Goal: Task Accomplishment & Management: Manage account settings

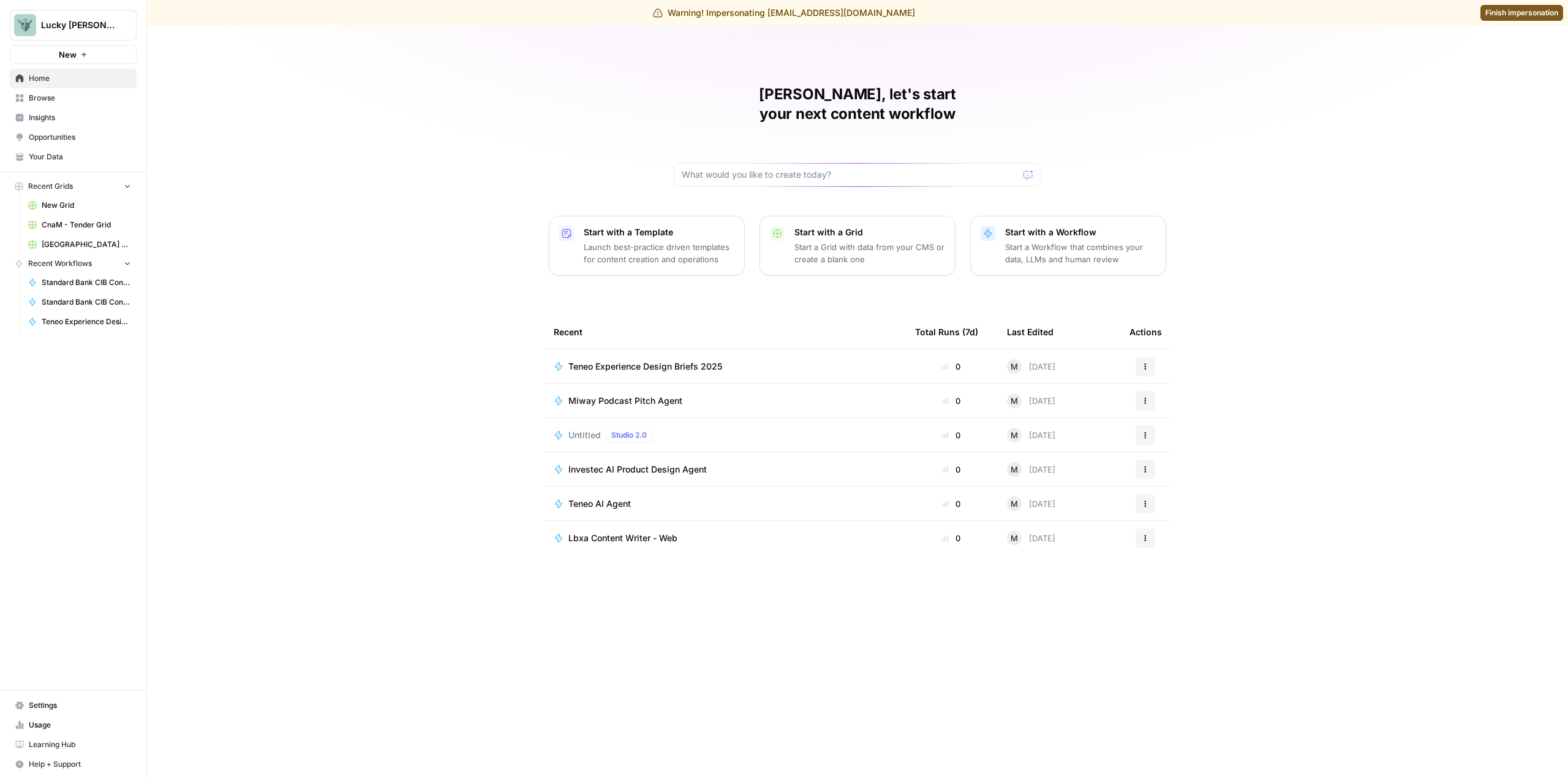
click at [58, 152] on span "Your Data" at bounding box center [80, 157] width 102 height 11
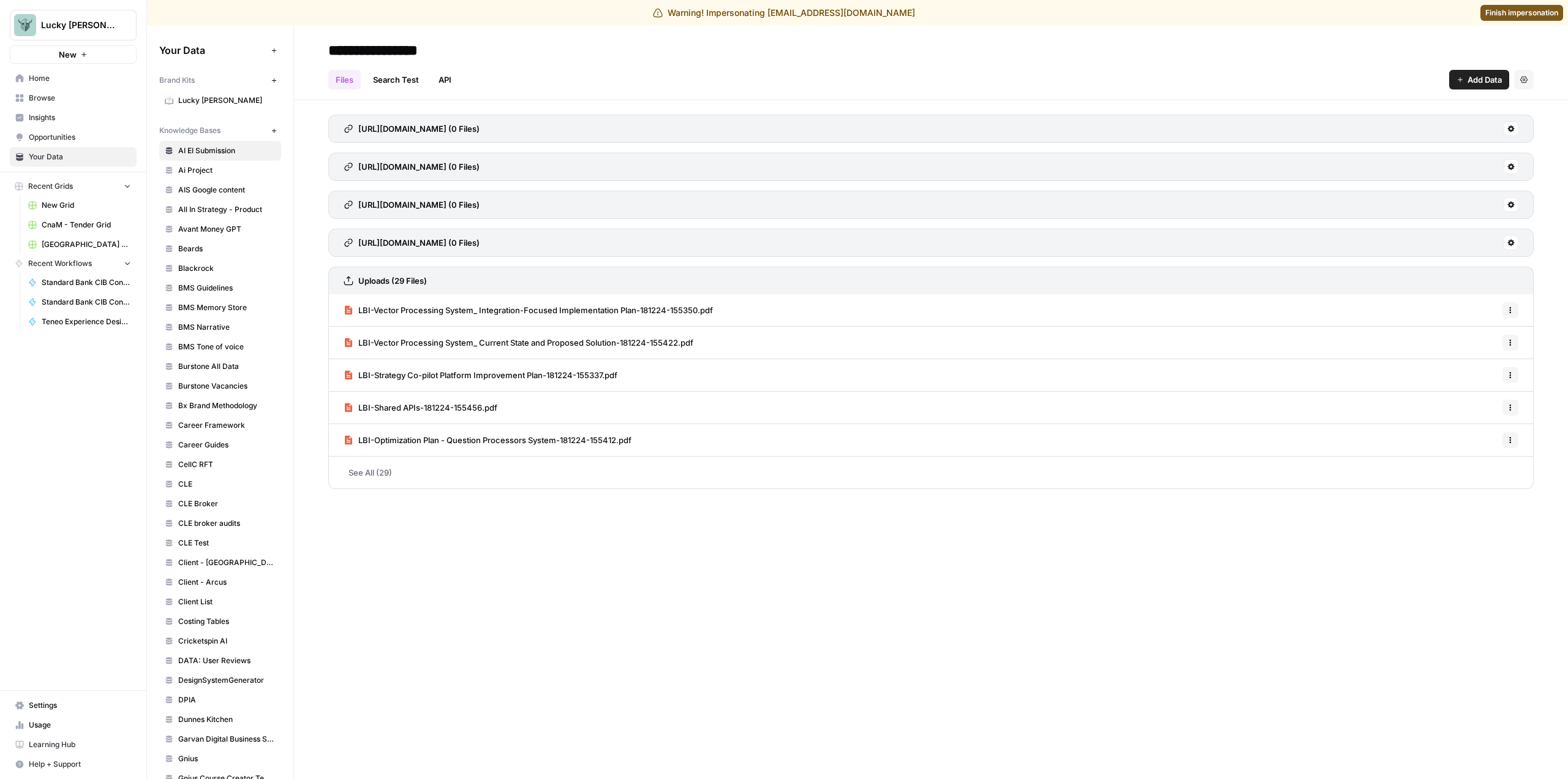
click at [1523, 80] on icon "button" at bounding box center [1524, 80] width 8 height 8
click at [1334, 62] on div "Files Search Test API Add Data Settings" at bounding box center [931, 74] width 1206 height 30
click at [59, 82] on span "Home" at bounding box center [80, 78] width 102 height 11
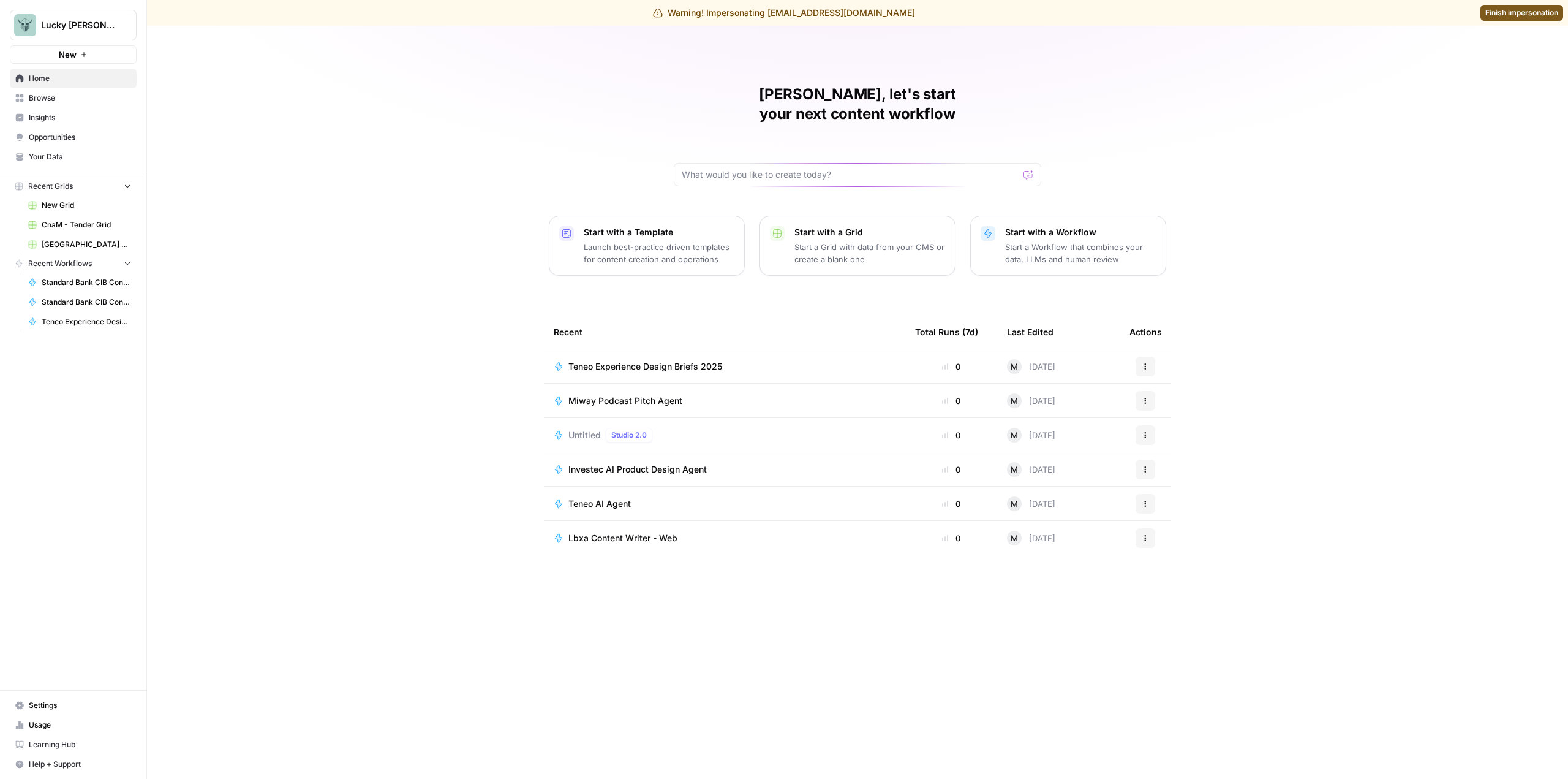
click at [65, 149] on link "Your Data" at bounding box center [73, 157] width 127 height 20
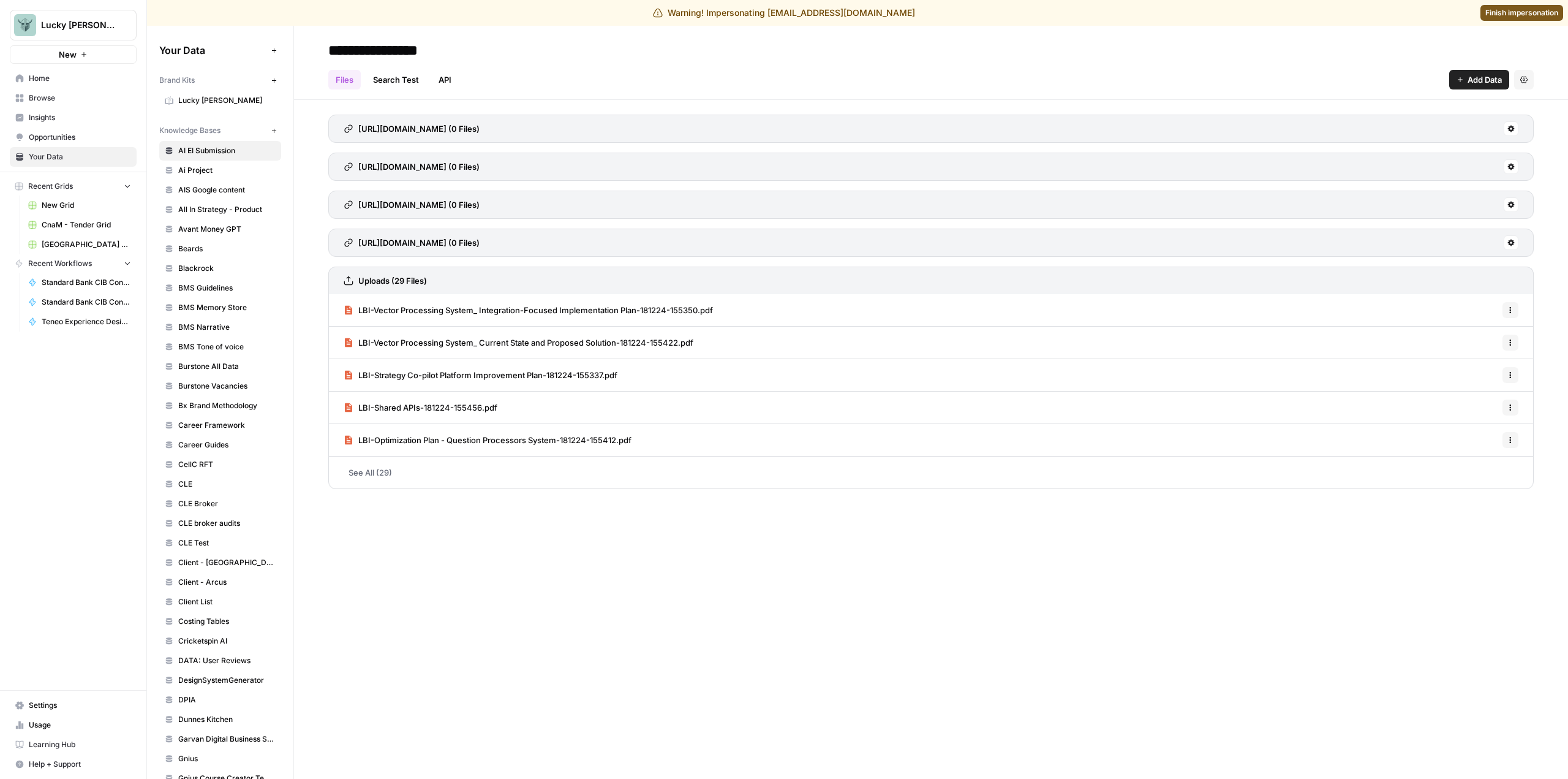
click at [192, 164] on link "Ai Project" at bounding box center [220, 171] width 122 height 20
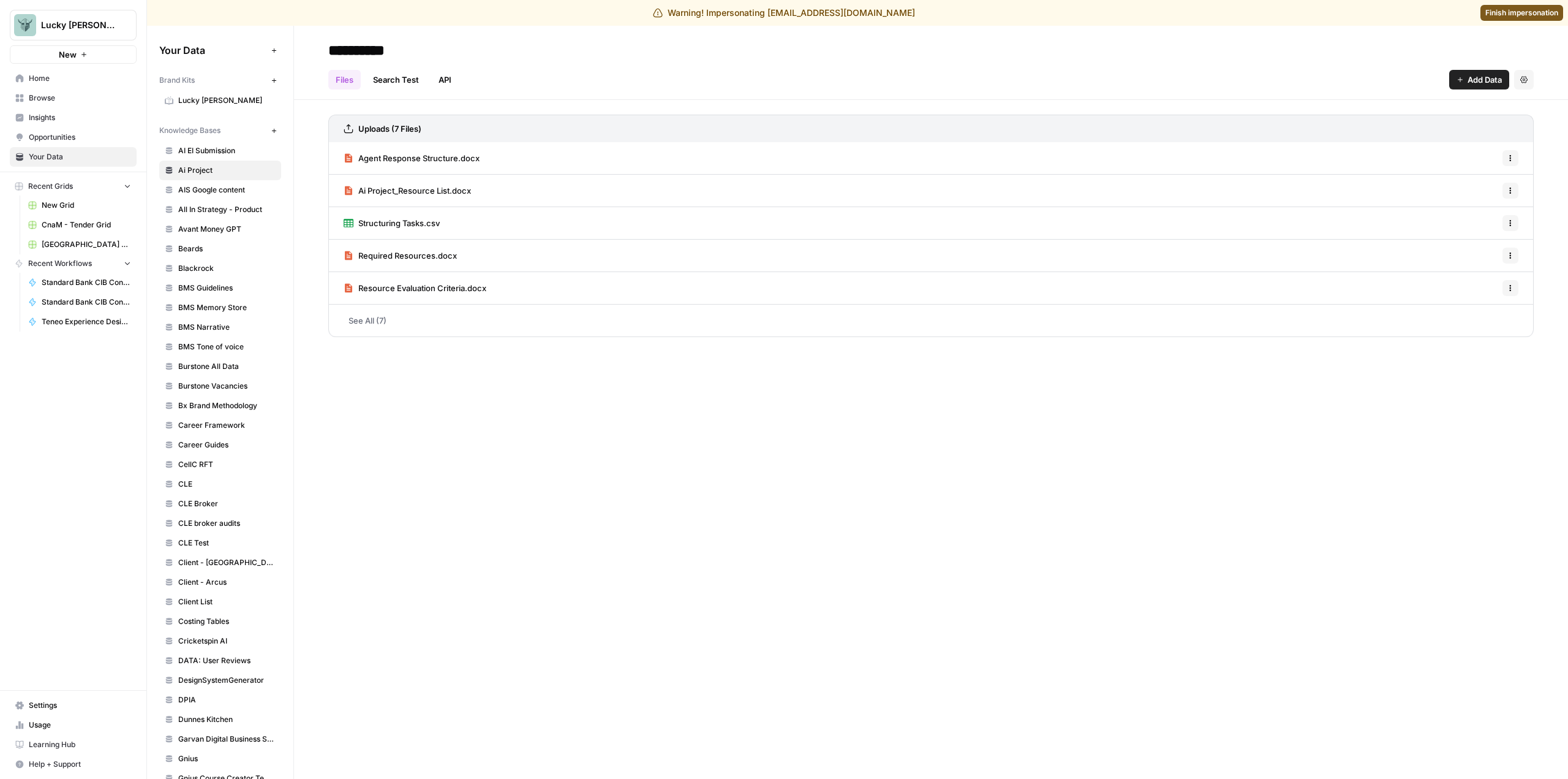
click at [1510, 158] on icon "button" at bounding box center [1511, 159] width 8 height 8
click at [582, 407] on div "**********" at bounding box center [931, 402] width 1274 height 753
click at [239, 148] on span "AI EI Submission" at bounding box center [227, 150] width 97 height 11
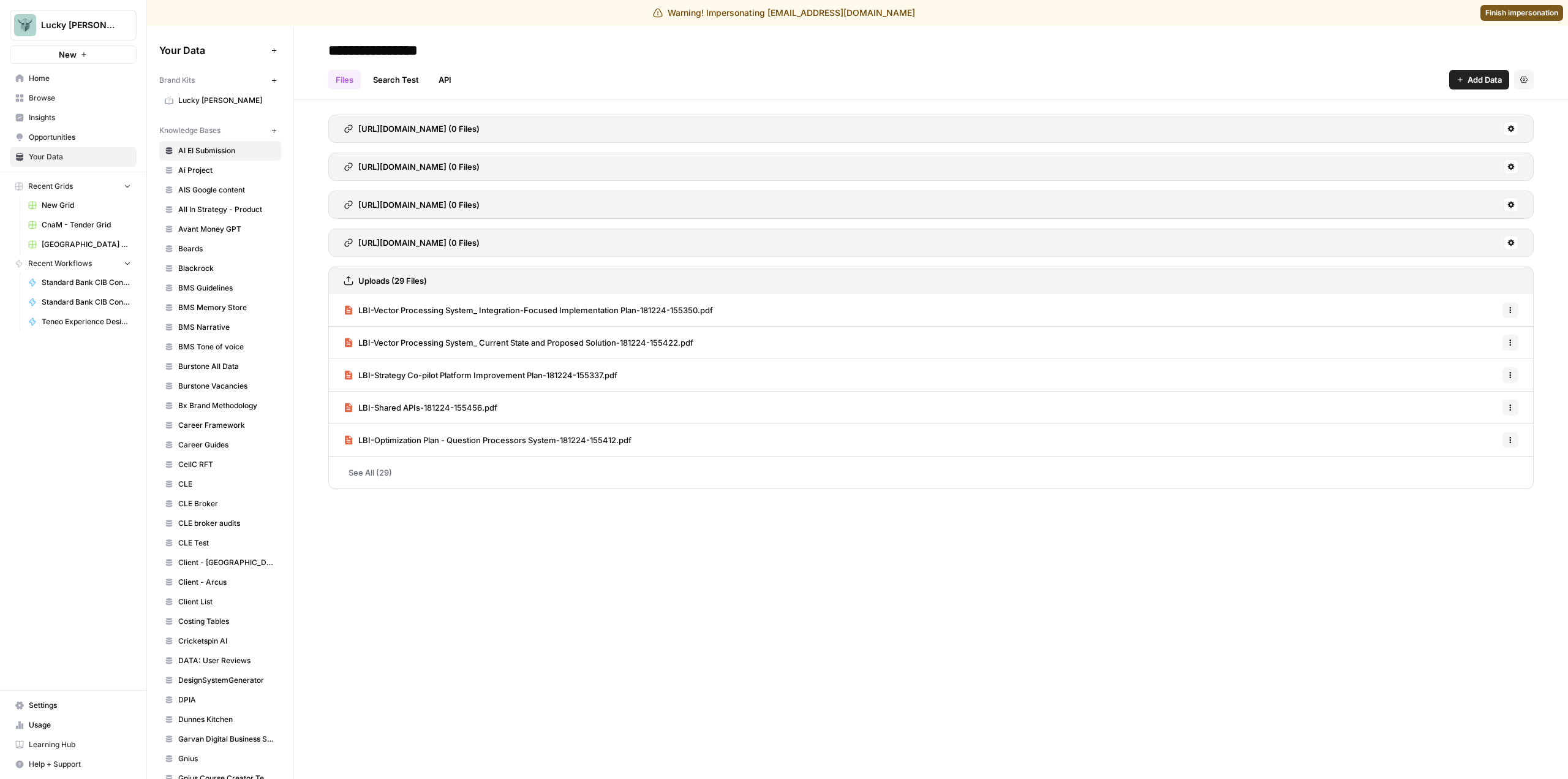
click at [406, 78] on link "Search Test" at bounding box center [396, 80] width 61 height 20
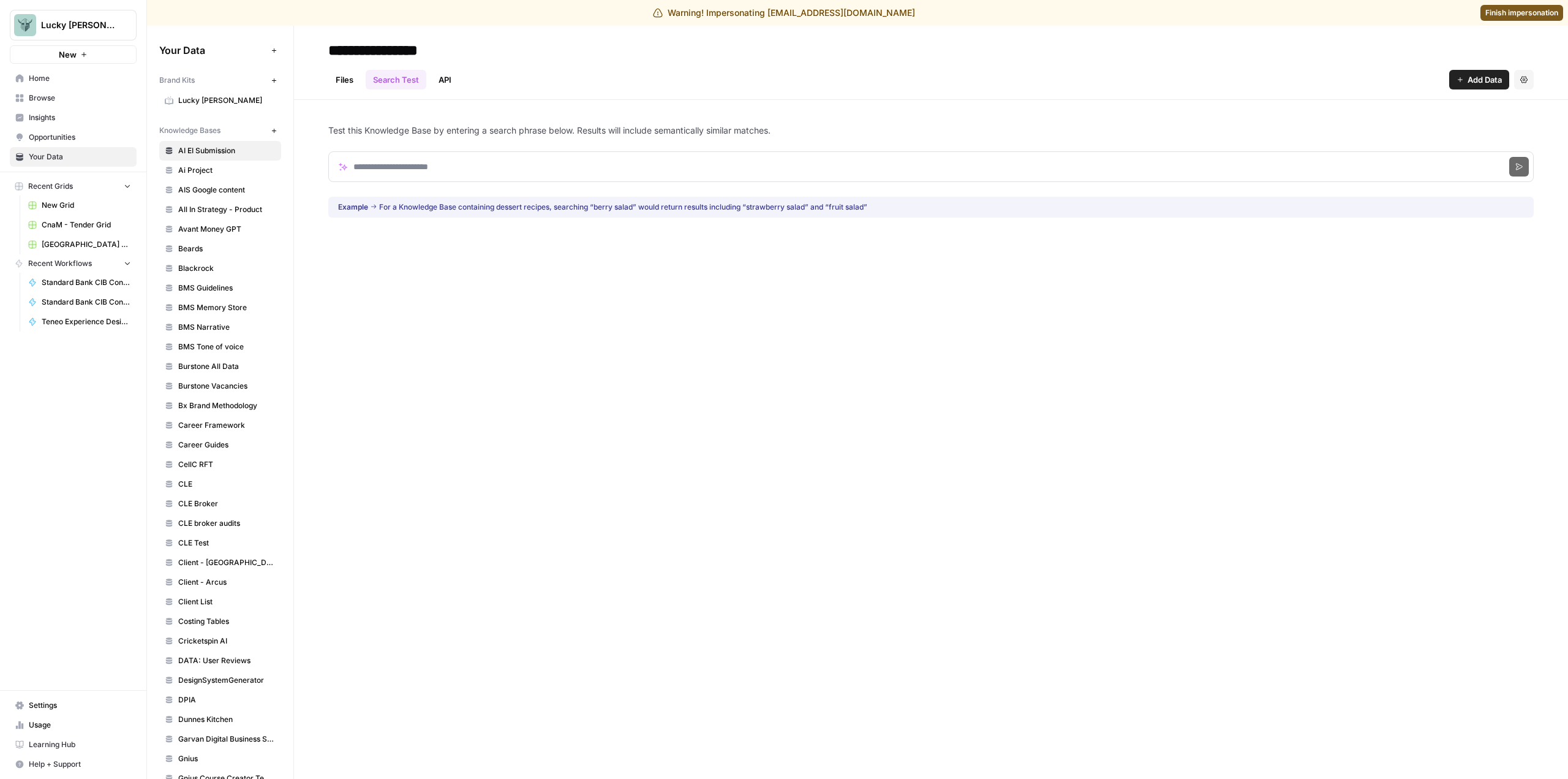
click at [441, 82] on link "API" at bounding box center [445, 80] width 27 height 20
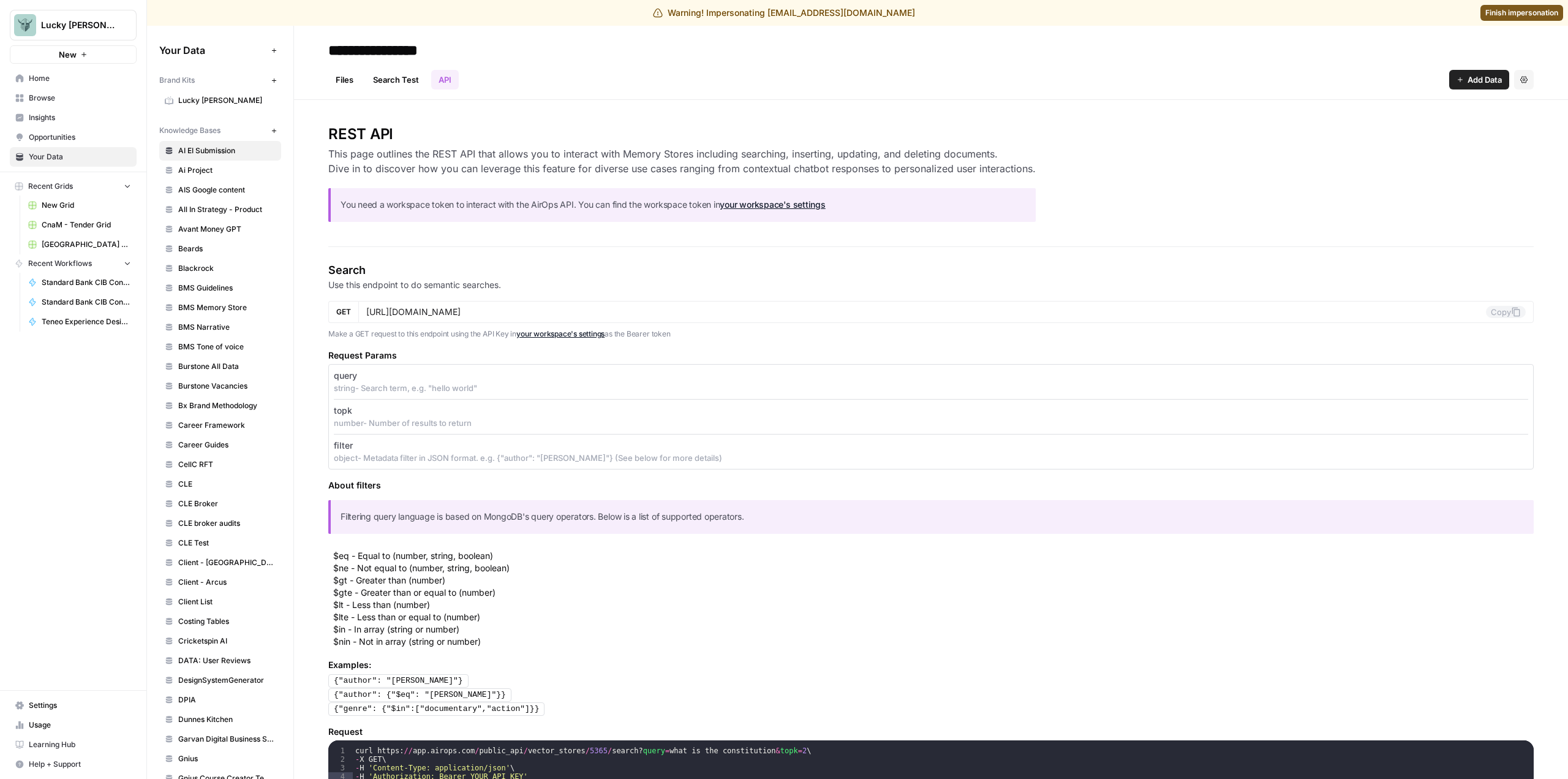
click at [74, 80] on span "Home" at bounding box center [80, 78] width 102 height 11
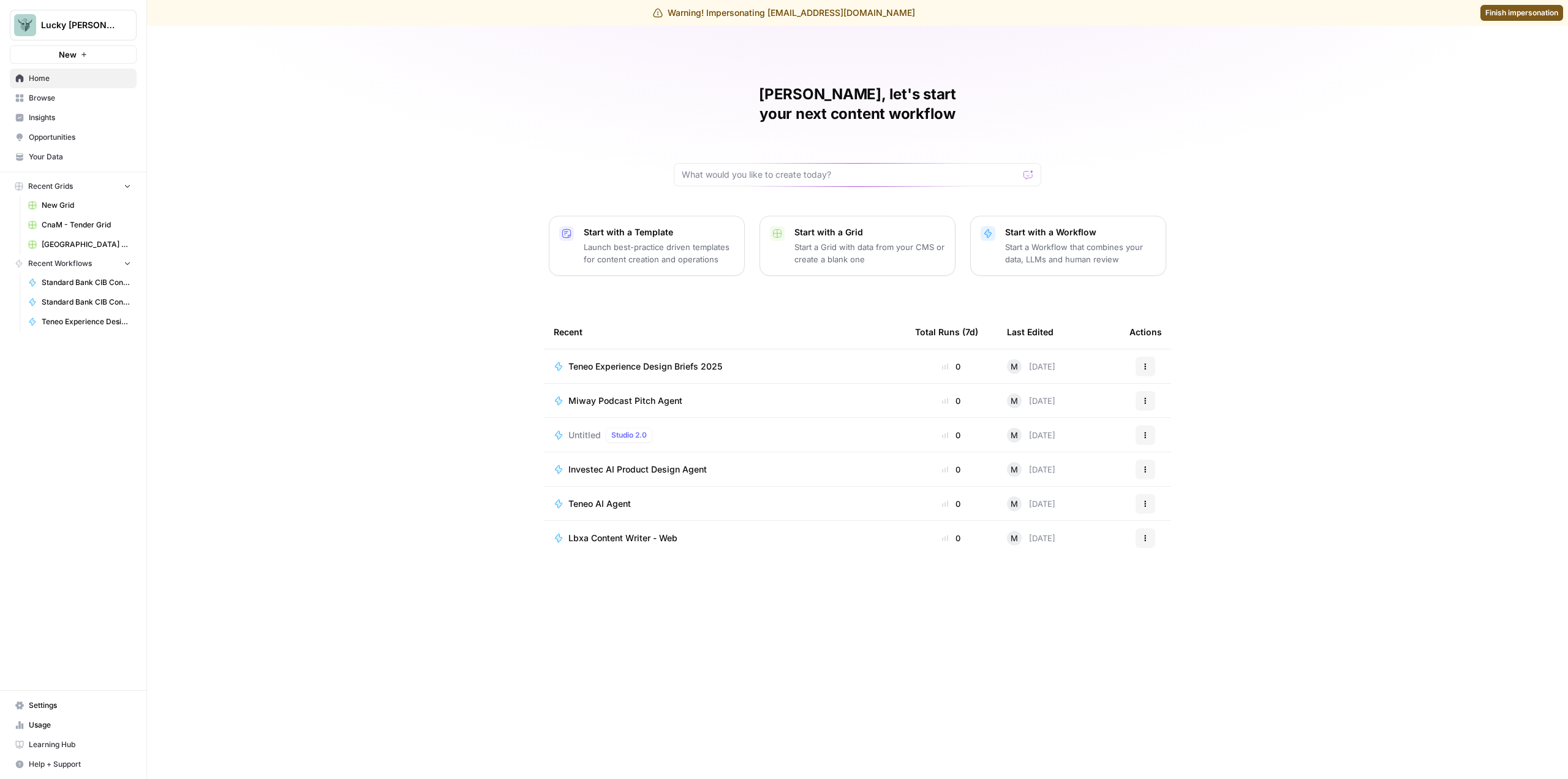
click at [698, 360] on span "Teneo Experience Design Briefs 2025" at bounding box center [645, 366] width 154 height 12
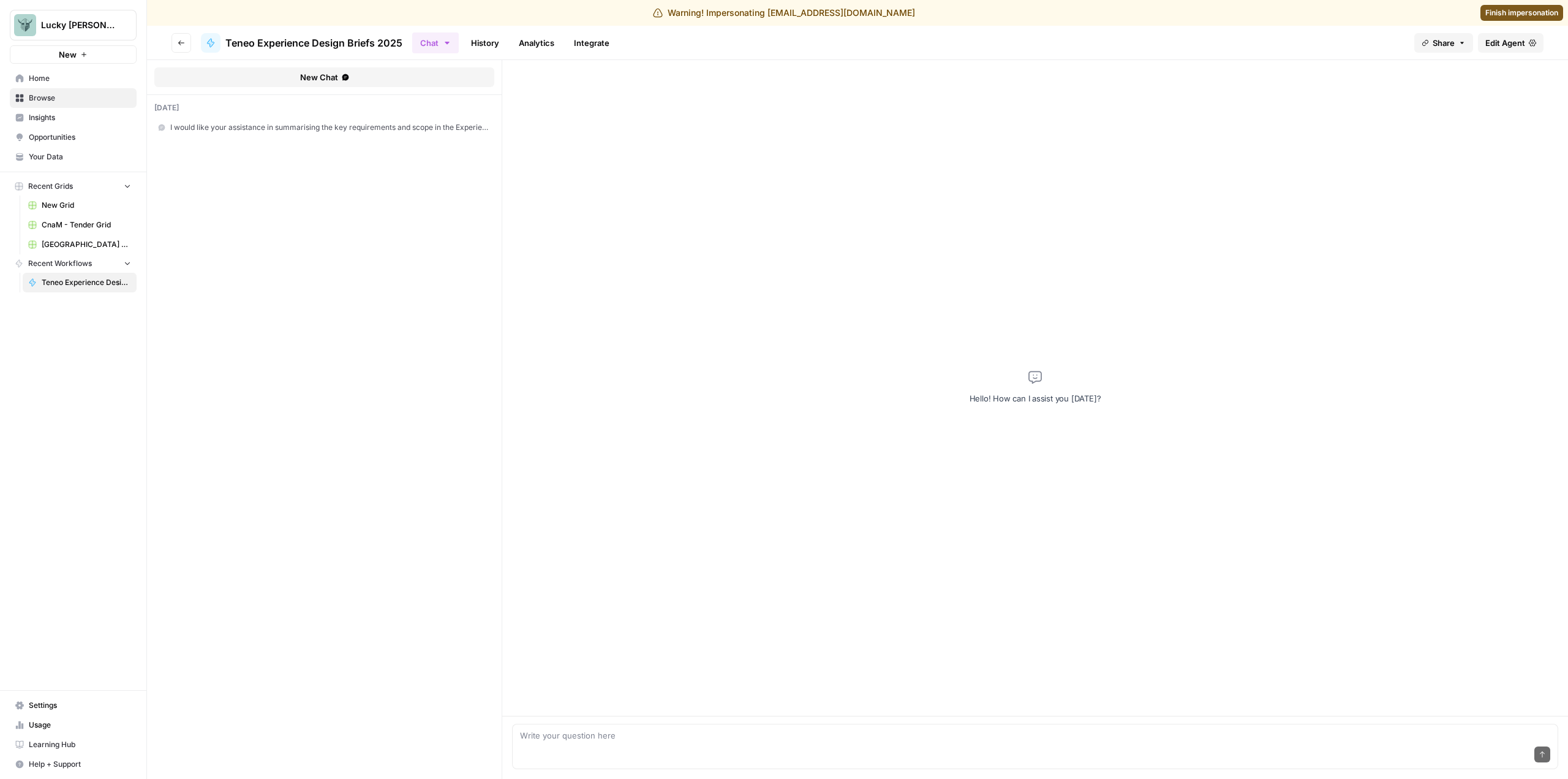
click at [1506, 39] on span "Edit Agent" at bounding box center [1505, 42] width 40 height 12
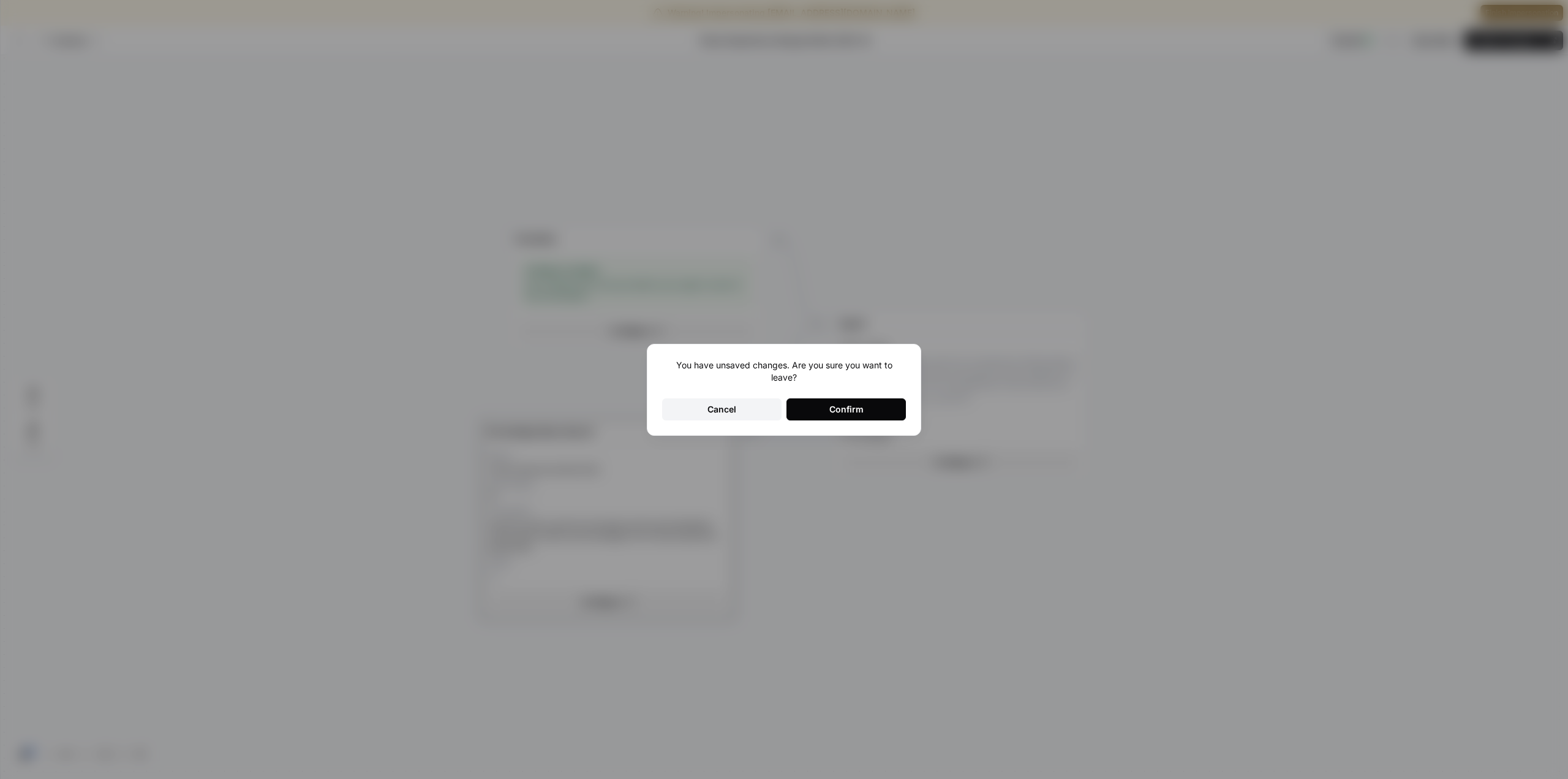
click at [872, 419] on button "Confirm" at bounding box center [846, 409] width 120 height 22
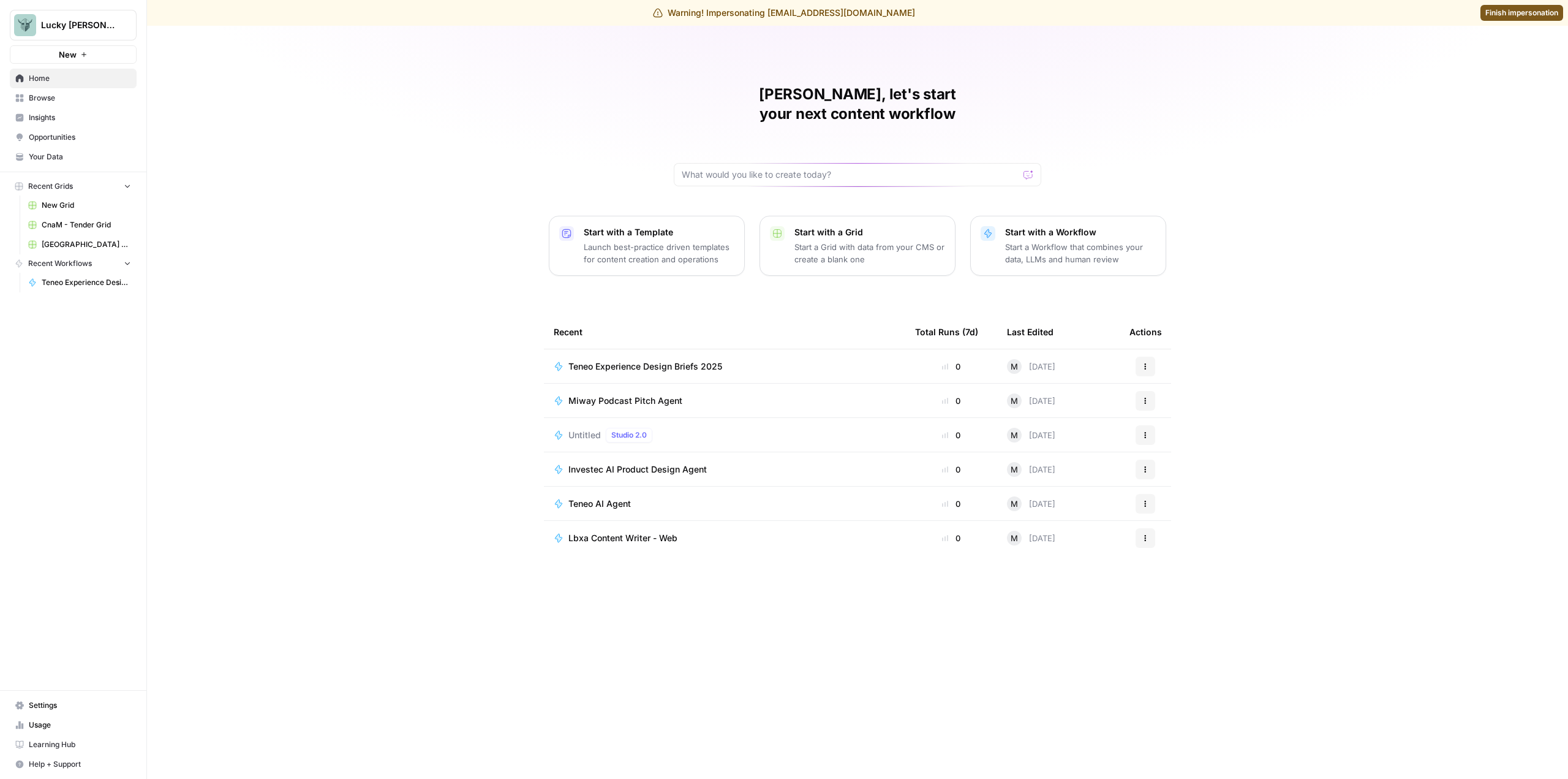
click at [779, 394] on div "Miway Podcast Pitch Agent" at bounding box center [724, 400] width 342 height 12
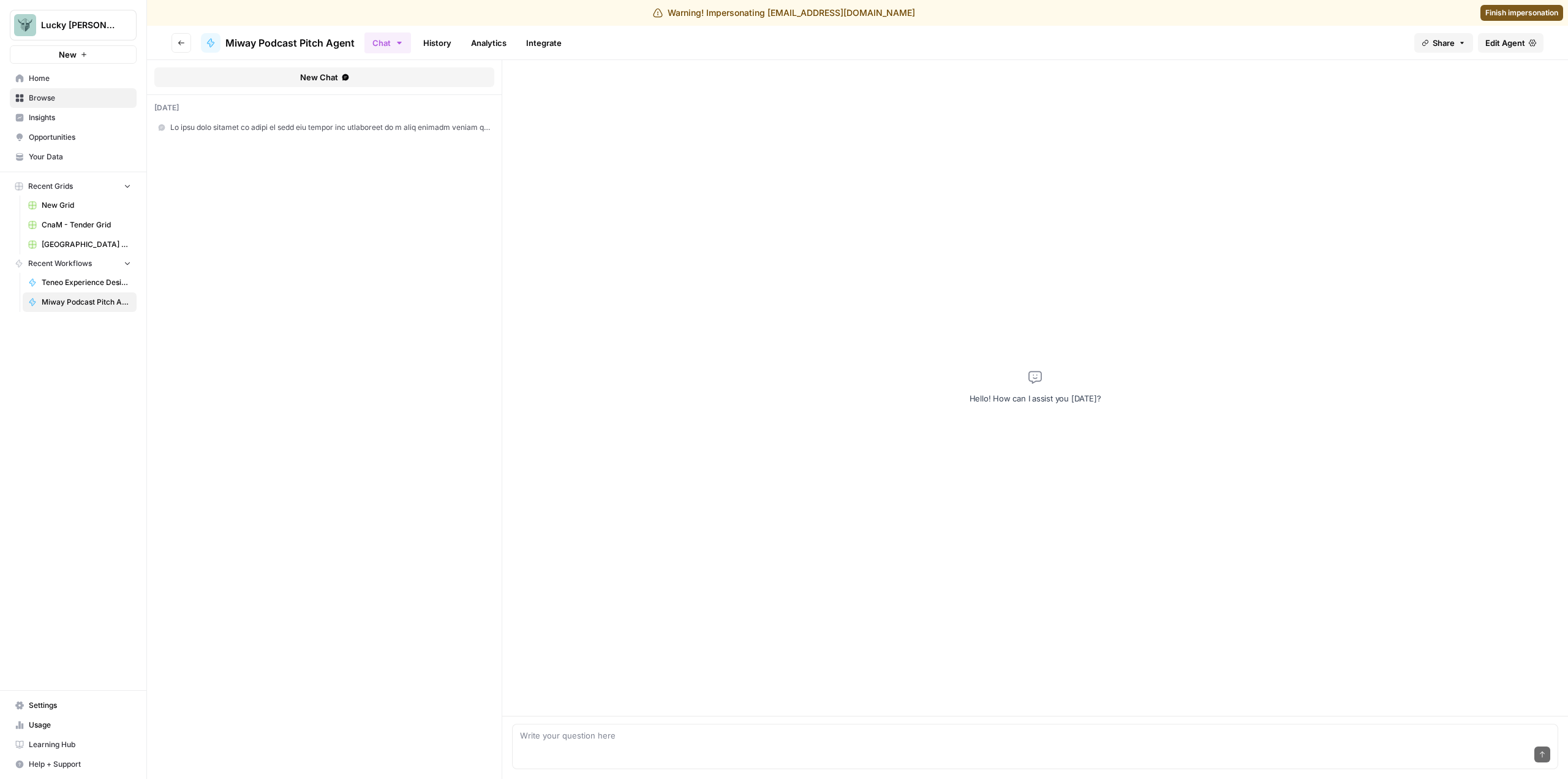
click at [1509, 42] on span "Edit Agent" at bounding box center [1505, 42] width 40 height 12
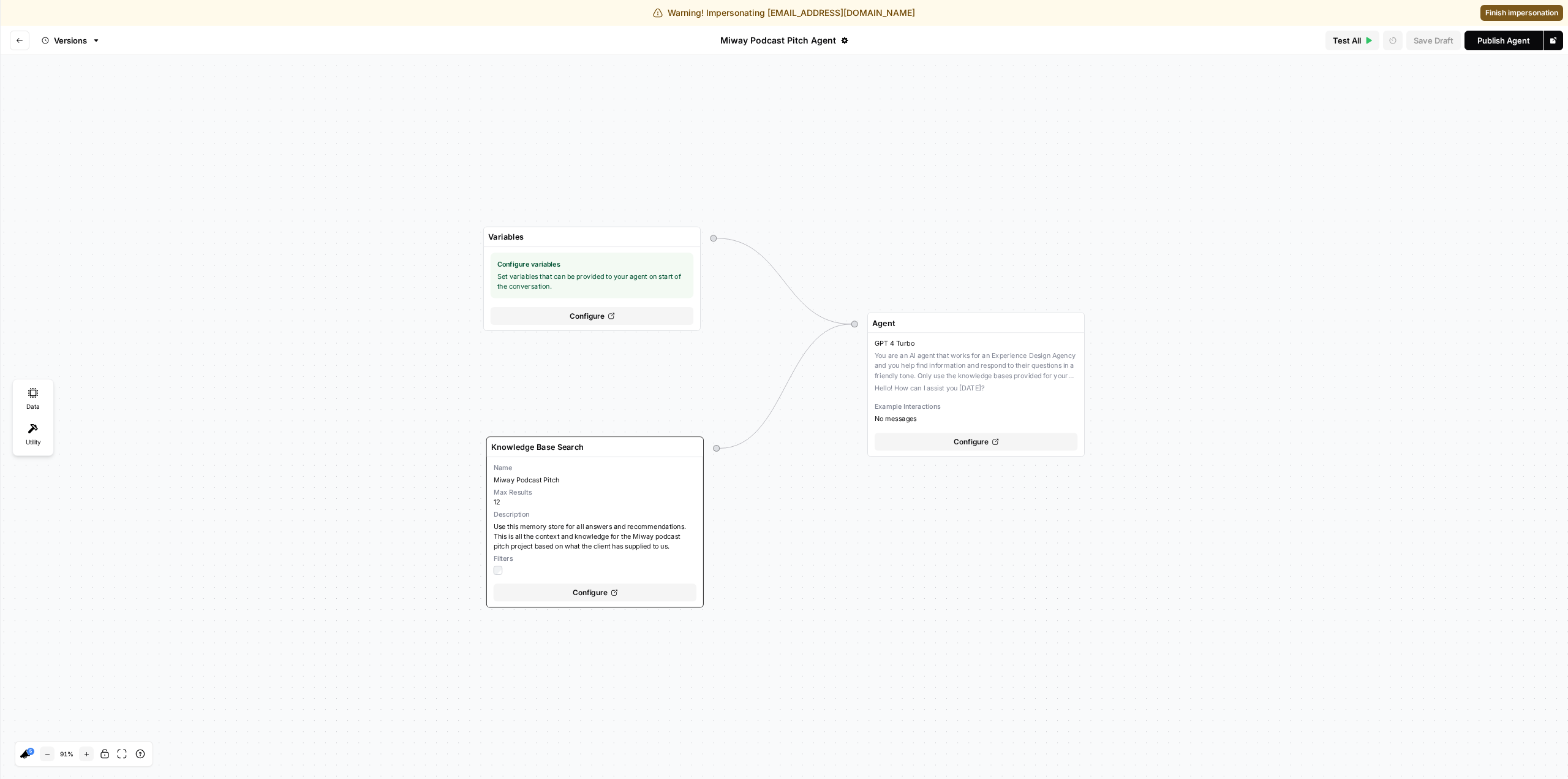
click at [925, 216] on div "Variables Configure variables Set variables that can be provided to your agent …" at bounding box center [784, 417] width 1568 height 724
click at [1492, 14] on span "Finish impersonation" at bounding box center [1522, 13] width 73 height 11
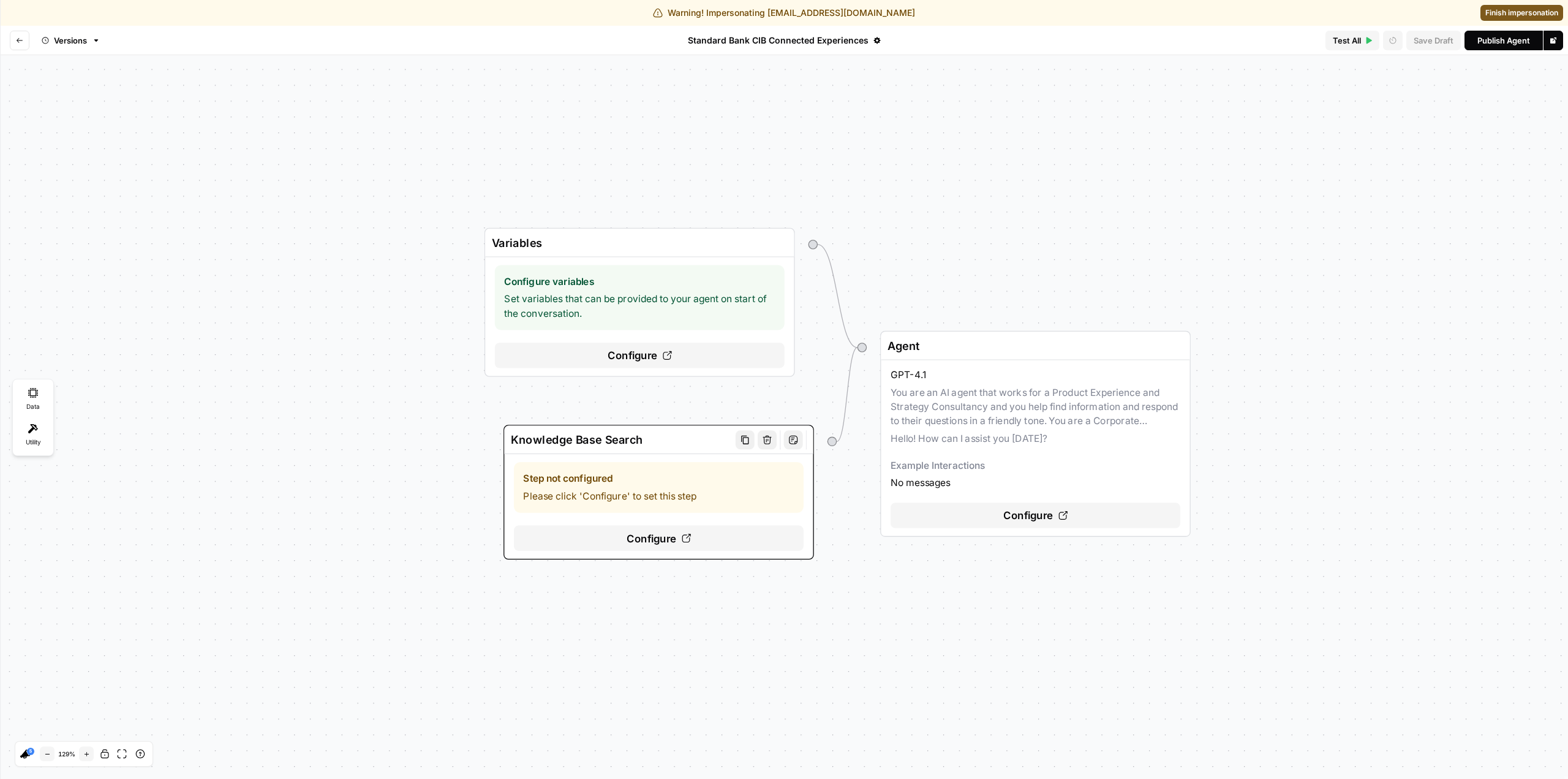
click at [673, 540] on span "Configure" at bounding box center [651, 538] width 49 height 16
click at [684, 530] on div "Configure" at bounding box center [660, 537] width 290 height 25
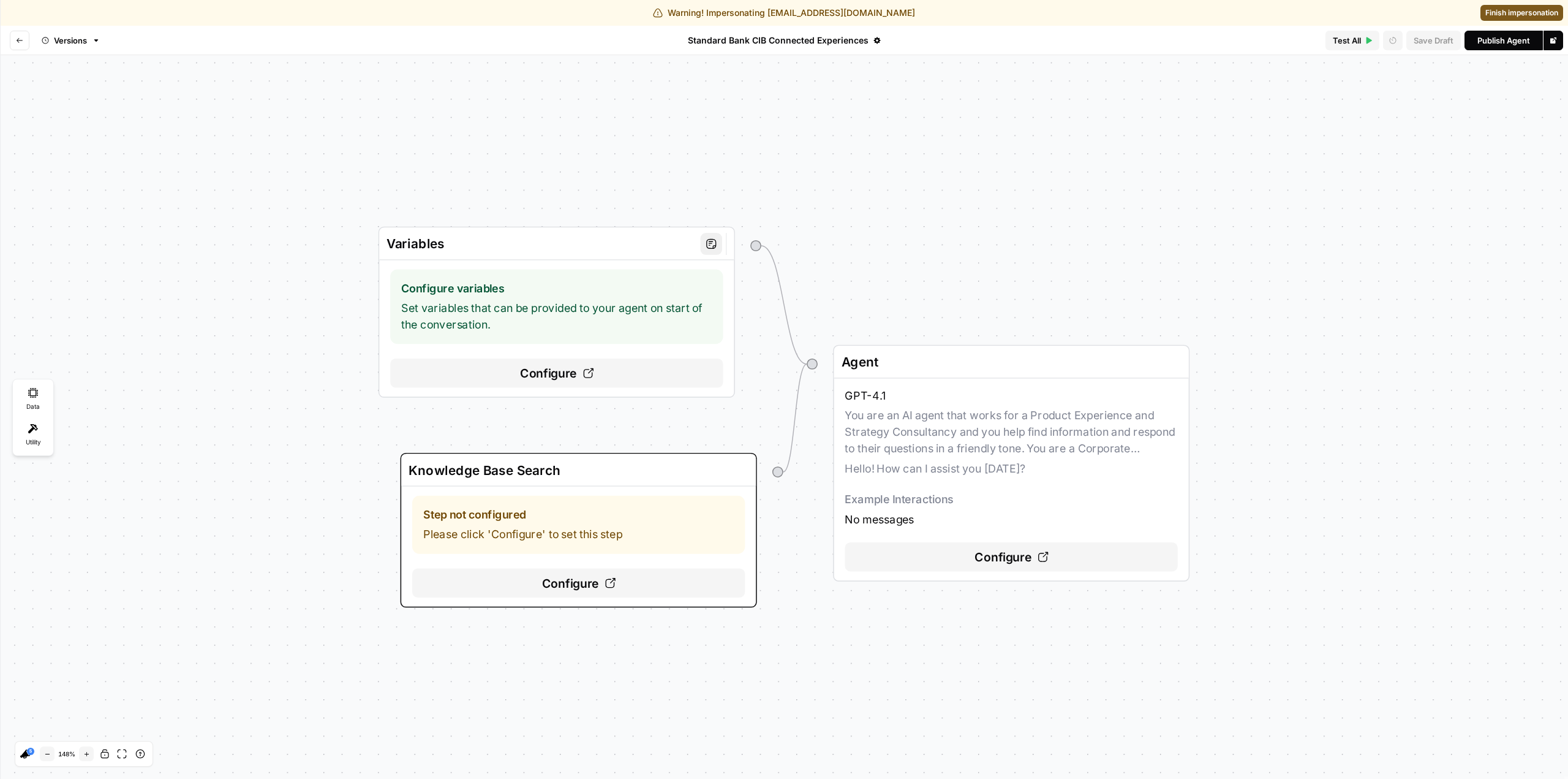
click at [608, 373] on div "Configure" at bounding box center [557, 373] width 333 height 30
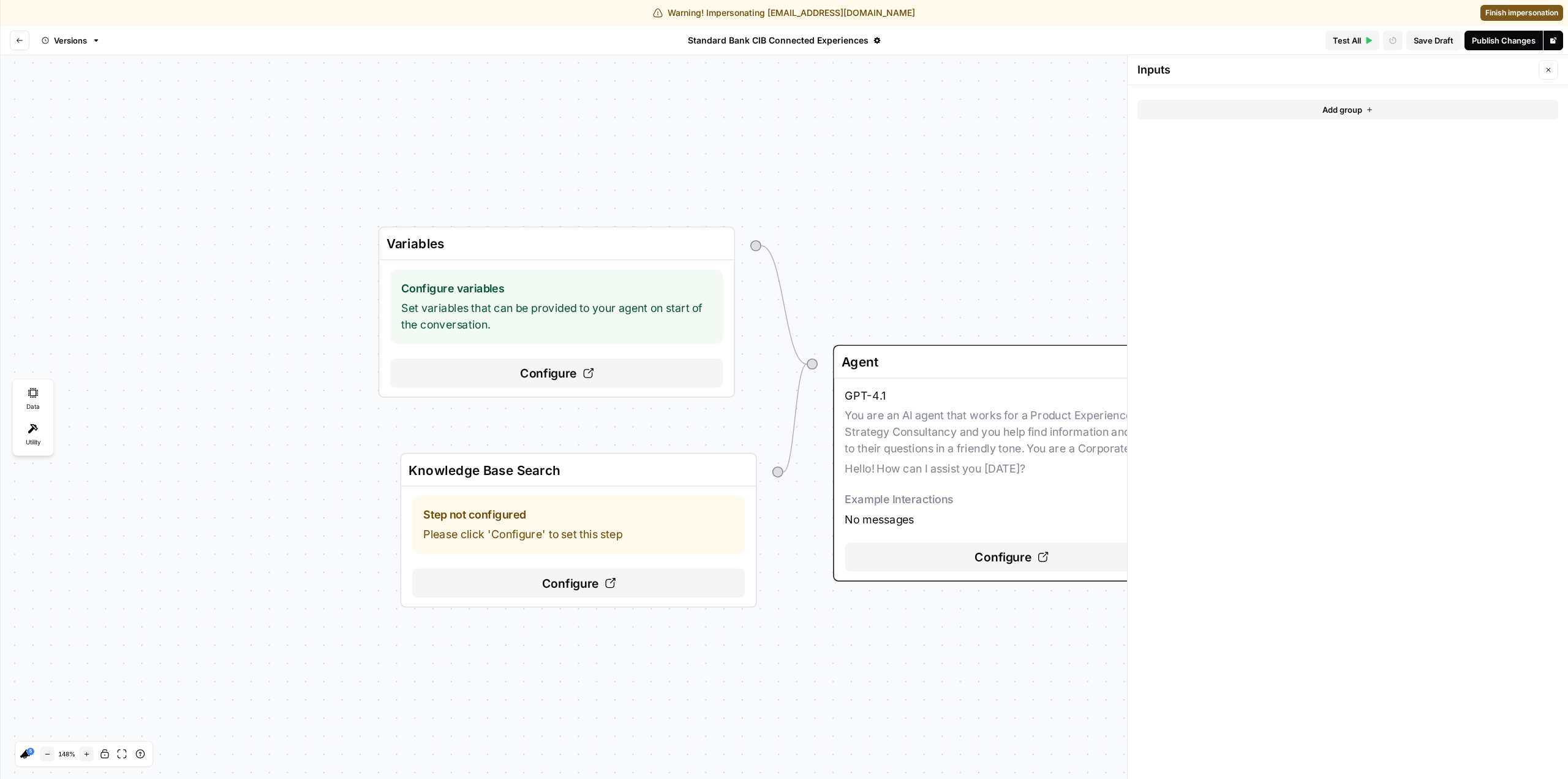
click at [1011, 552] on span "Configure" at bounding box center [1003, 557] width 58 height 18
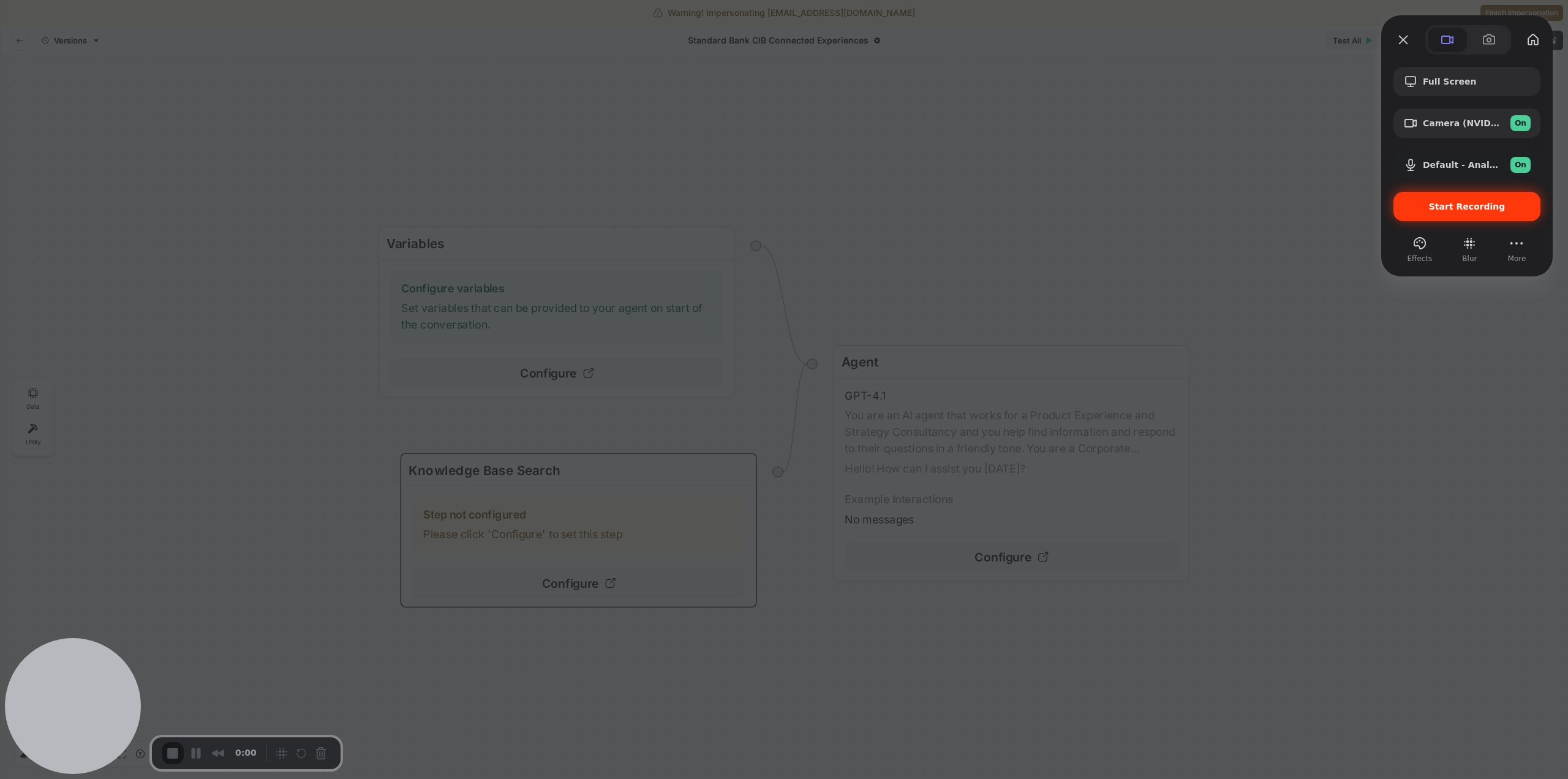
click at [1496, 212] on span "Start Recording" at bounding box center [1467, 206] width 77 height 10
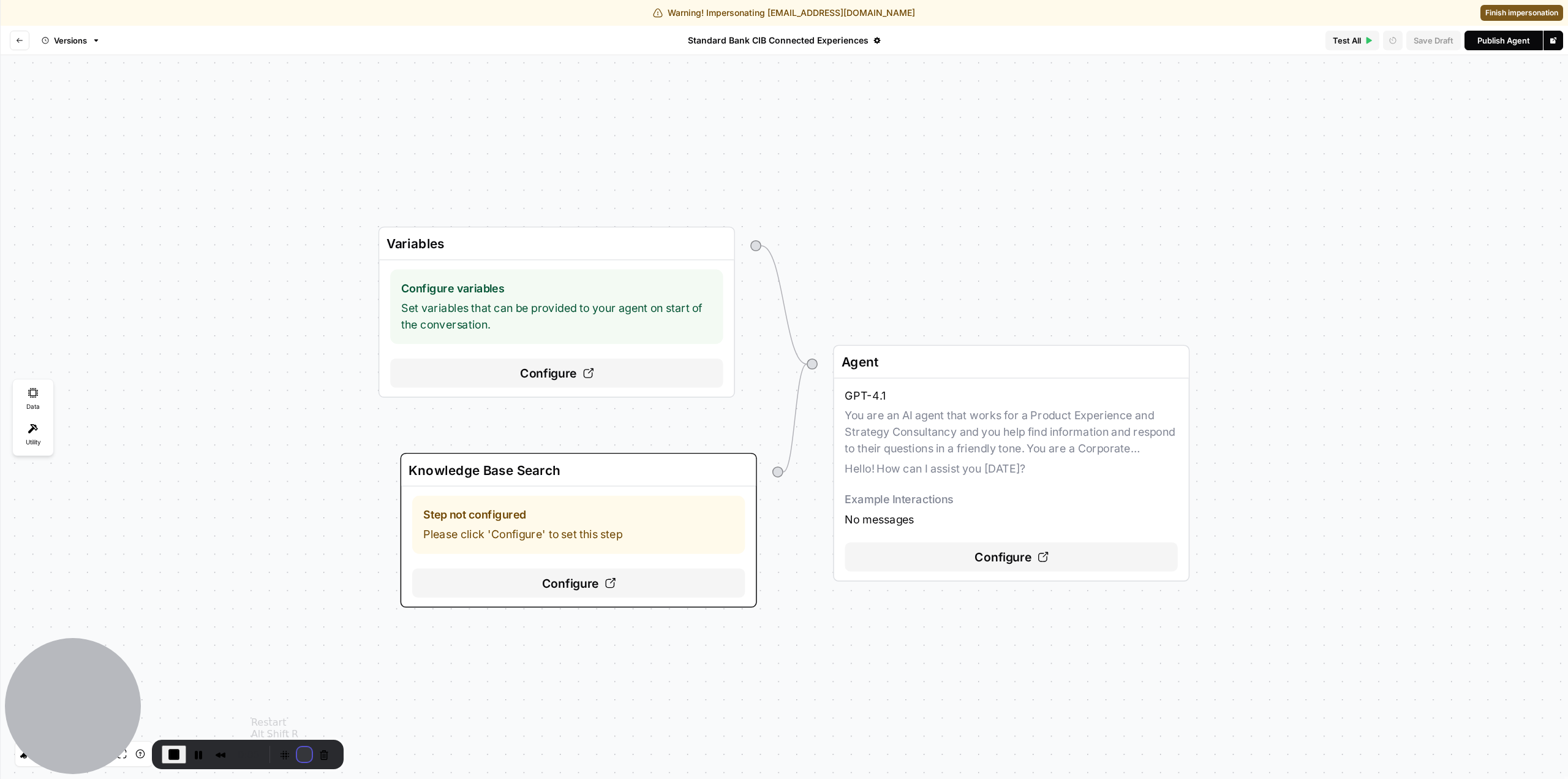
click at [302, 755] on button "Restart Recording" at bounding box center [304, 754] width 14 height 14
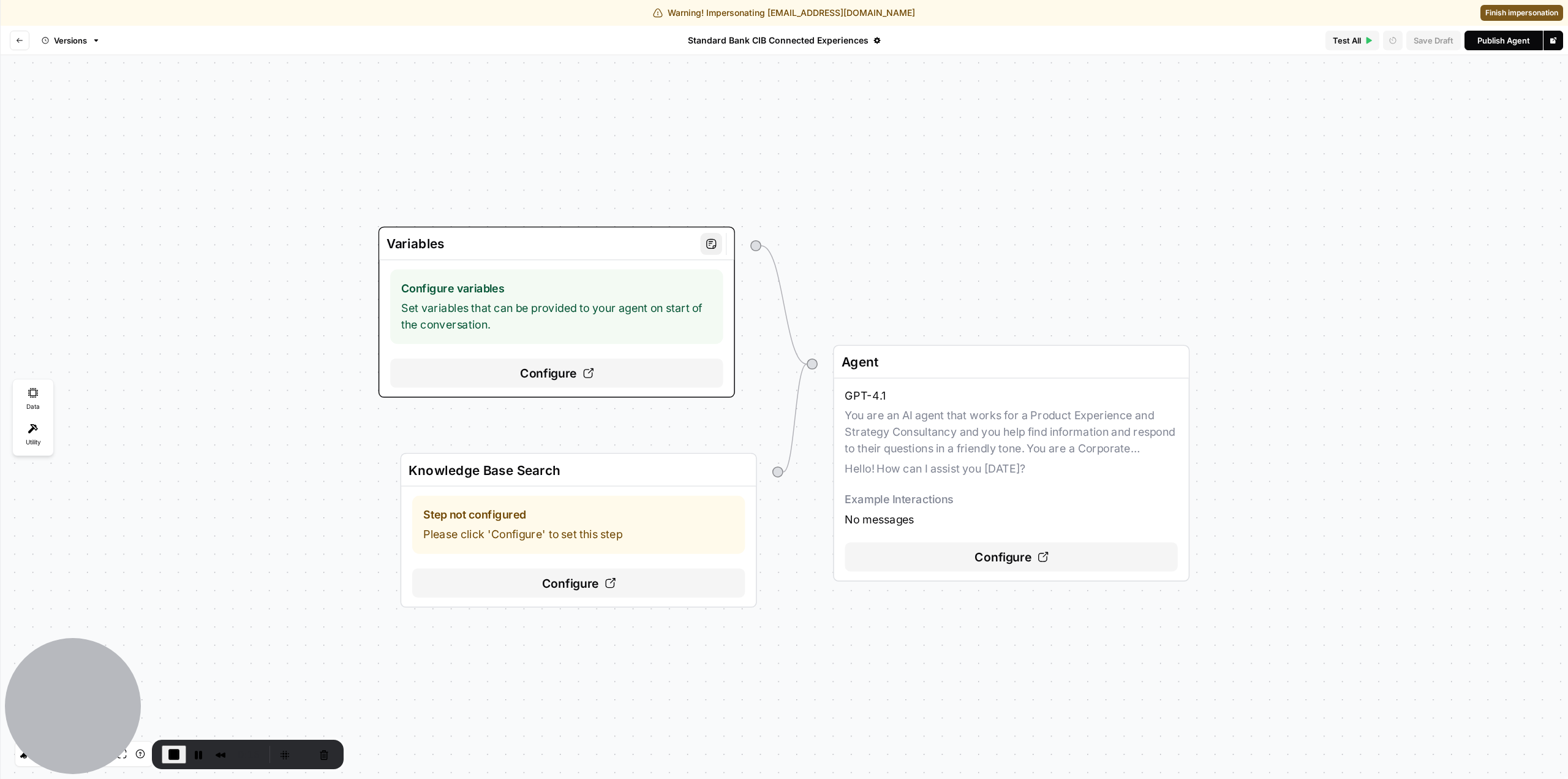
click at [572, 378] on span "Configure" at bounding box center [549, 373] width 58 height 18
click at [831, 174] on div "Variables Configure variables Set variables that can be provided to your agent …" at bounding box center [784, 417] width 1568 height 724
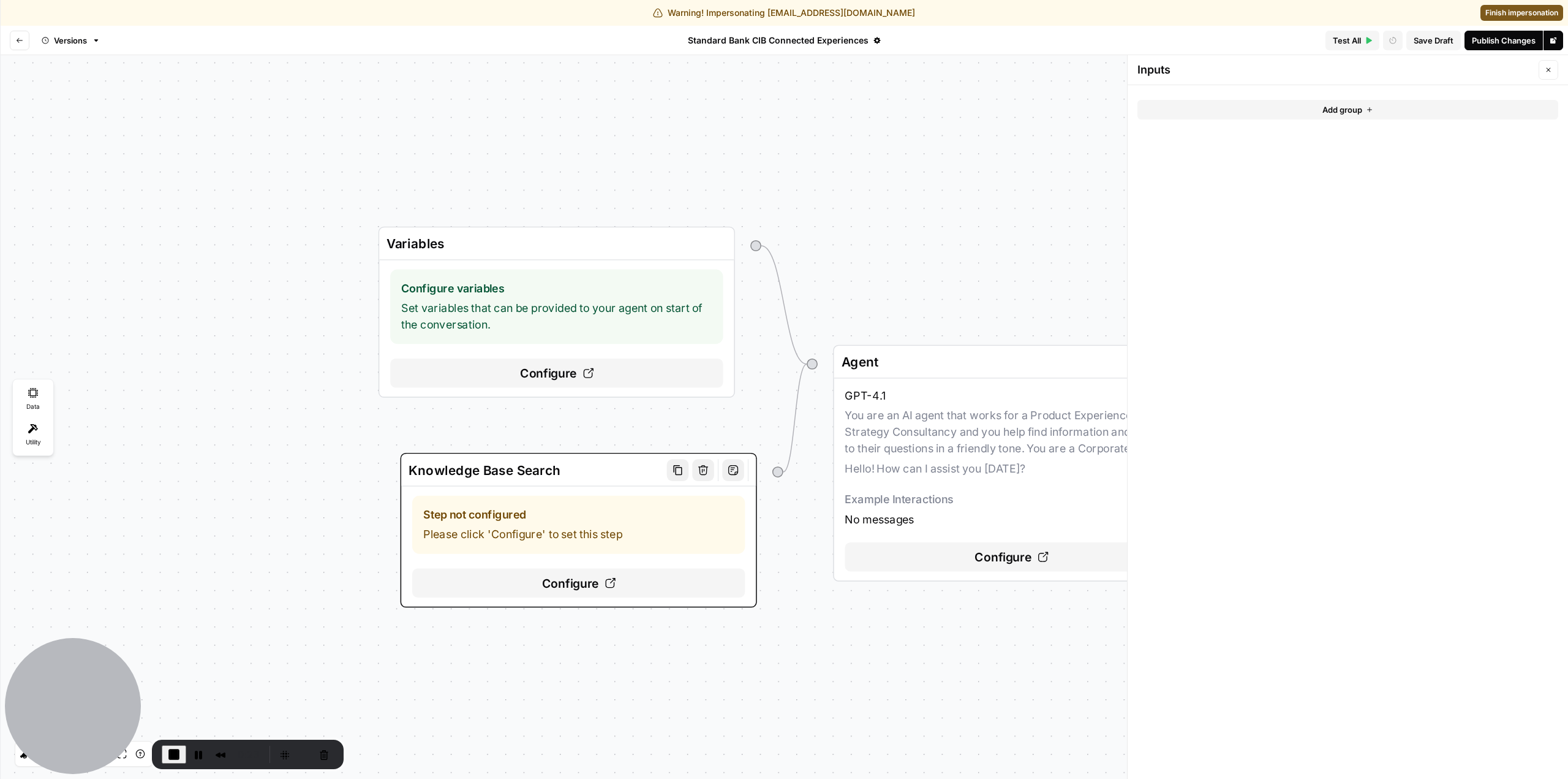
click at [602, 583] on div "Configure" at bounding box center [579, 583] width 333 height 30
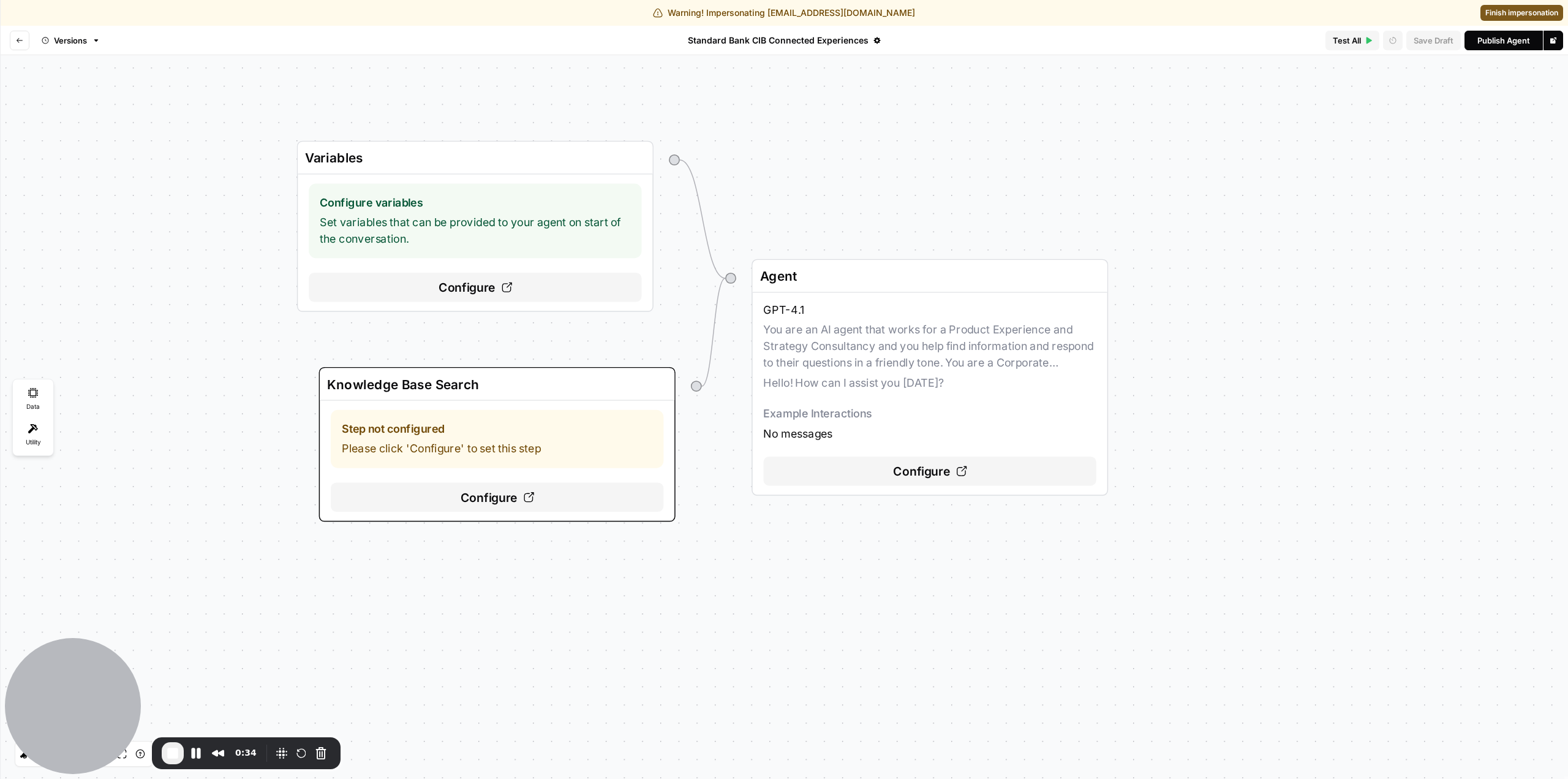
drag, startPoint x: 1083, startPoint y: 302, endPoint x: 1002, endPoint y: 215, distance: 118.9
click at [1002, 215] on div "Variables Configure variables Set variables that can be provided to your agent …" at bounding box center [784, 417] width 1568 height 724
click at [951, 472] on div "Configure" at bounding box center [930, 471] width 333 height 30
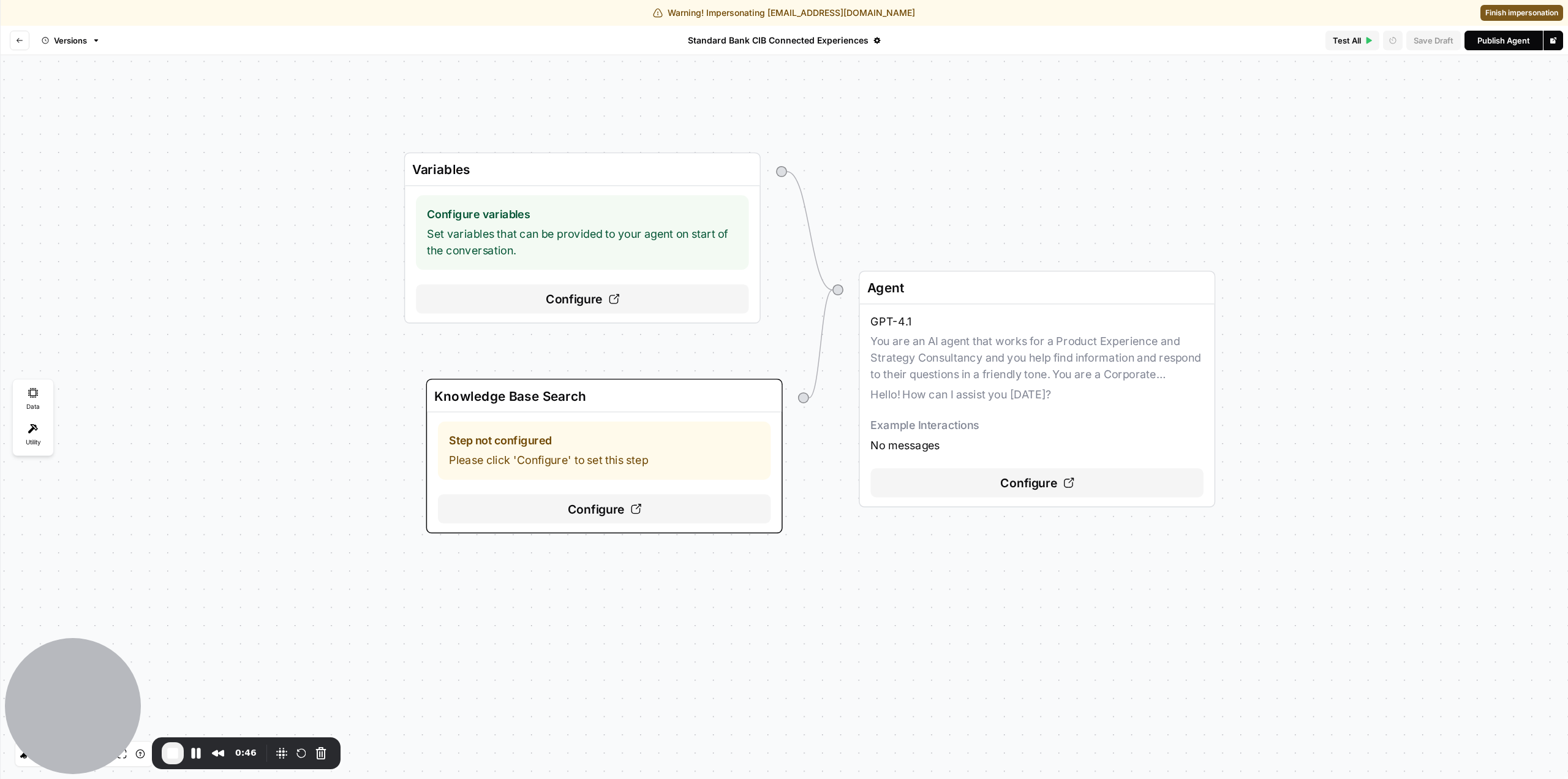
drag, startPoint x: 892, startPoint y: 273, endPoint x: 918, endPoint y: 198, distance: 79.4
click at [918, 198] on div "Variables Configure variables Set variables that can be provided to your agent …" at bounding box center [784, 417] width 1568 height 724
click at [630, 512] on icon at bounding box center [635, 507] width 11 height 11
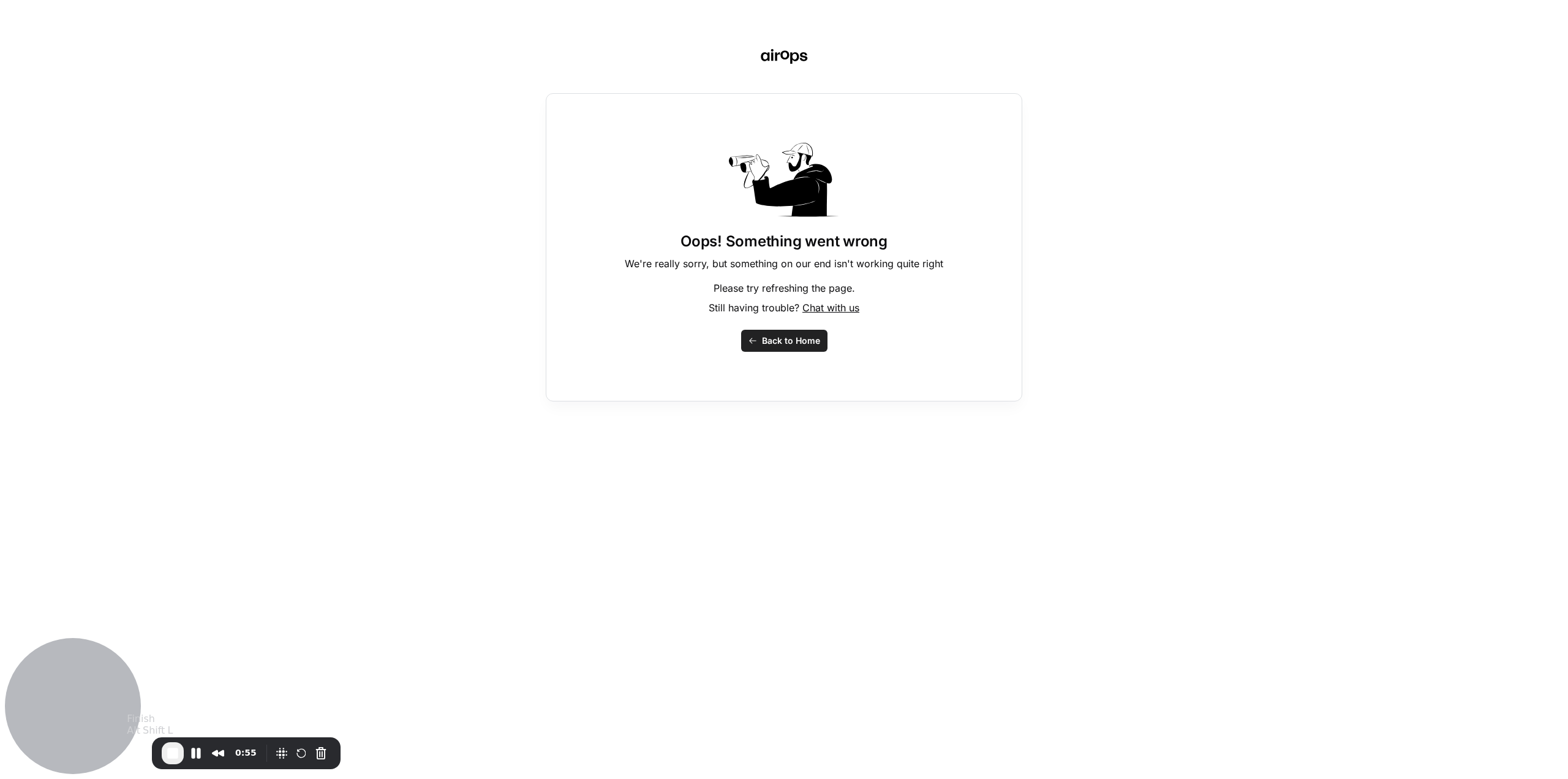
click at [171, 759] on span "End Recording" at bounding box center [172, 752] width 14 height 14
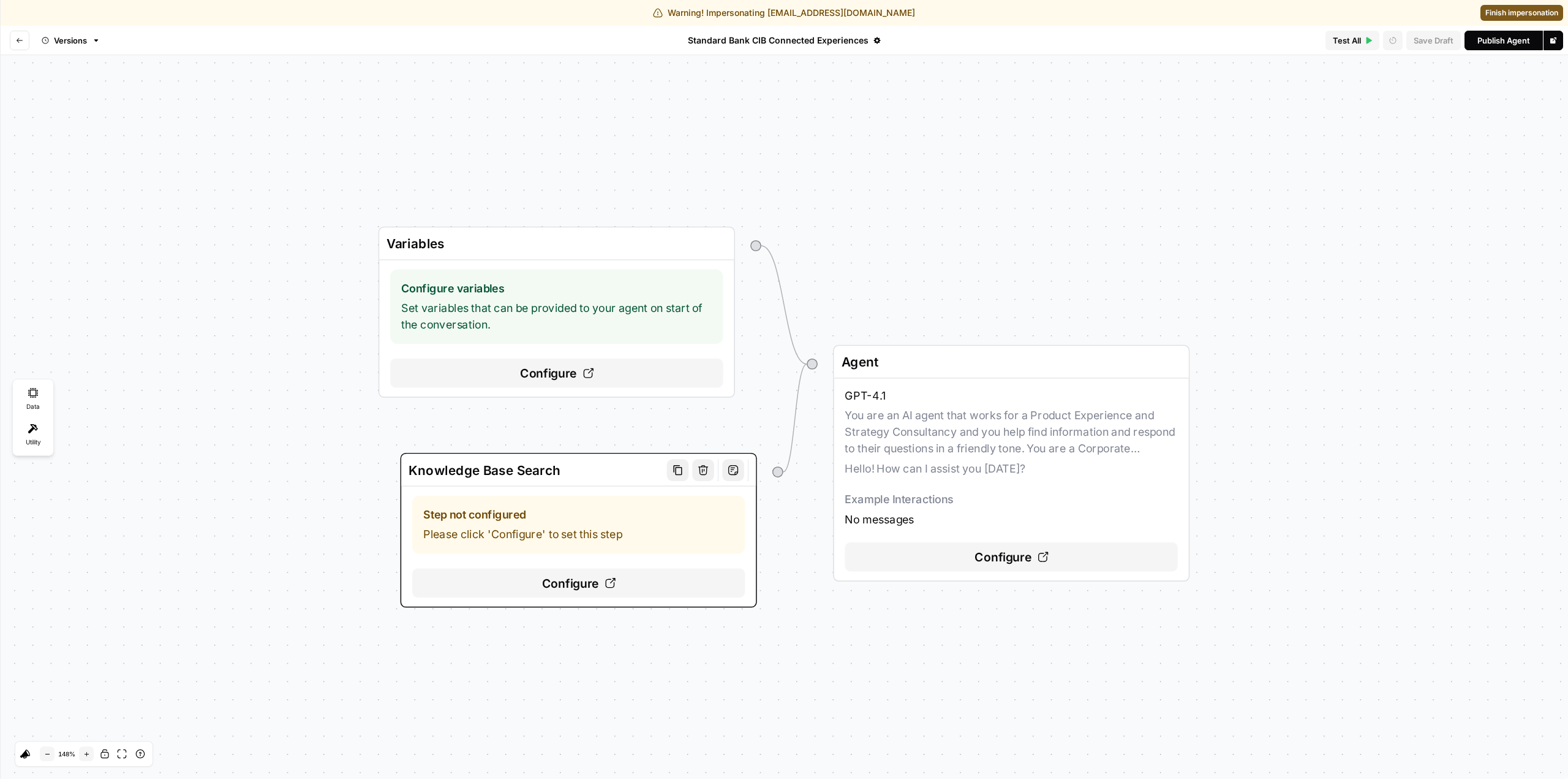
click at [585, 592] on div "Configure" at bounding box center [579, 583] width 333 height 30
click at [818, 46] on span "Standard Bank CIB Connected Experiences" at bounding box center [778, 40] width 180 height 12
click at [89, 46] on button "Versions" at bounding box center [71, 40] width 74 height 20
click at [419, 105] on div "Variables Configure variables Set variables that can be provided to your agent …" at bounding box center [784, 417] width 1568 height 724
click at [1526, 11] on span "Finish impersonation" at bounding box center [1522, 13] width 73 height 11
